Goal: Find specific page/section: Find specific page/section

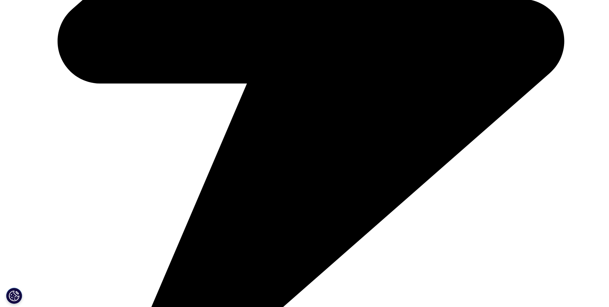
scroll to position [2309, 0]
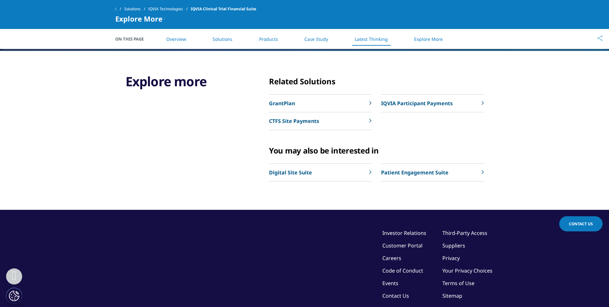
click at [244, 125] on p "CTFS Site Payments" at bounding box center [294, 121] width 50 height 8
